Goal: Transaction & Acquisition: Purchase product/service

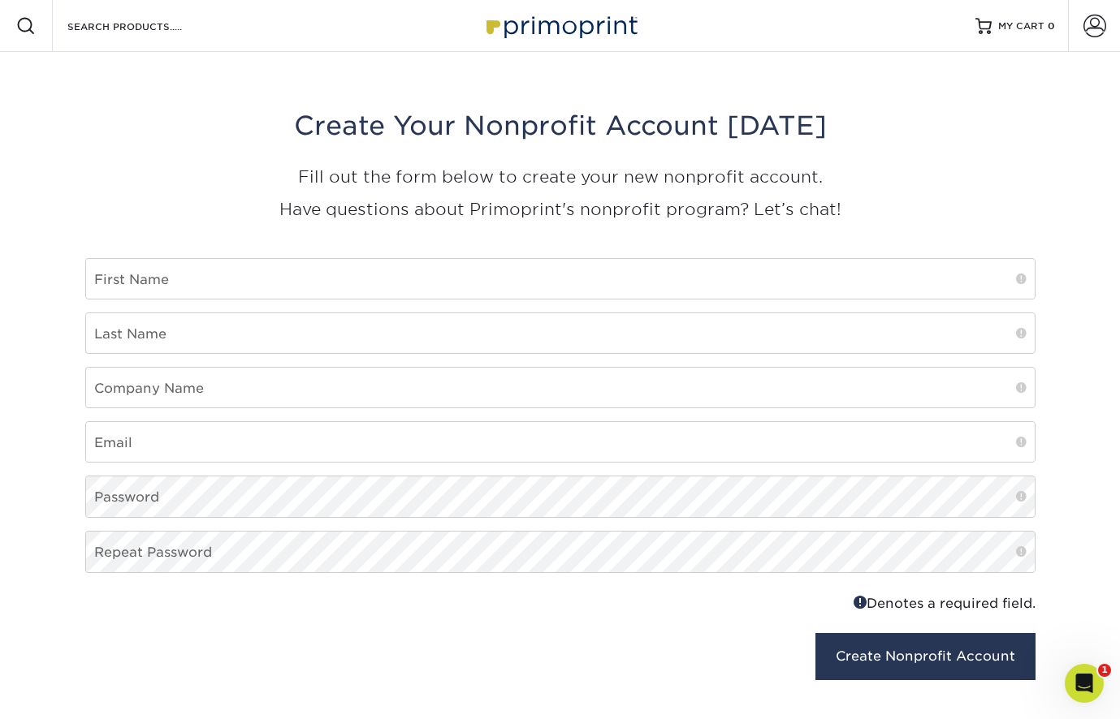
click at [572, 29] on img at bounding box center [560, 25] width 162 height 35
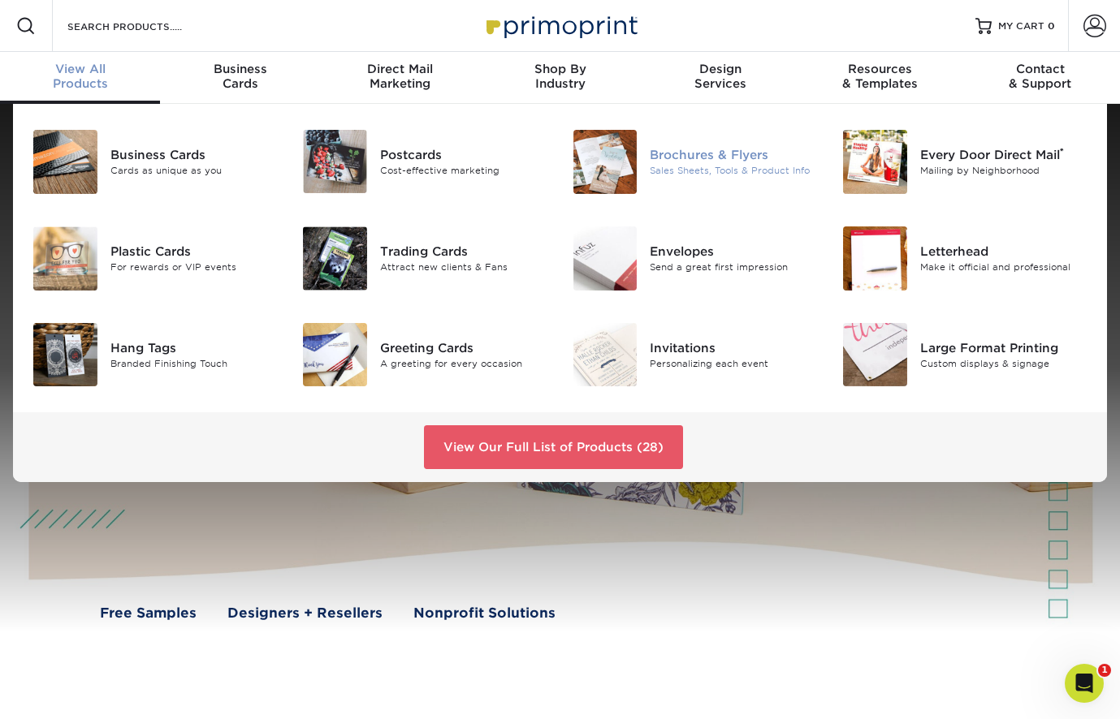
click at [693, 146] on div "Brochures & Flyers Sales Sheets, Tools & Product Info" at bounding box center [739, 162] width 180 height 64
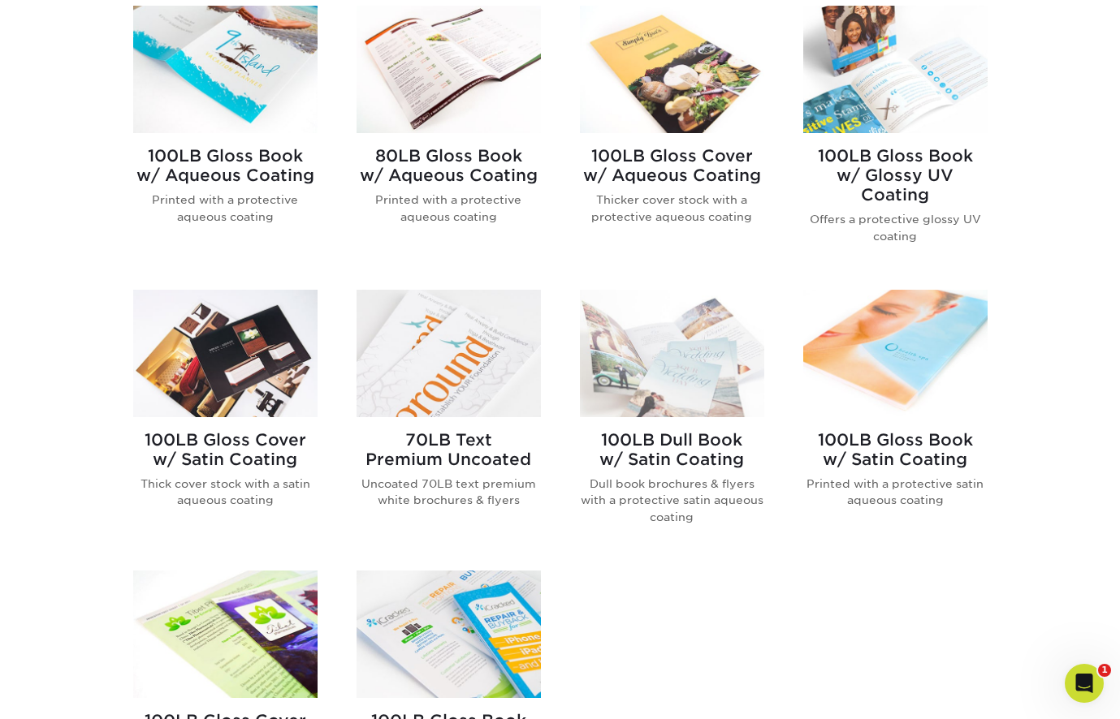
scroll to position [709, 0]
click at [674, 72] on img at bounding box center [672, 69] width 184 height 127
